Goal: Task Accomplishment & Management: Manage account settings

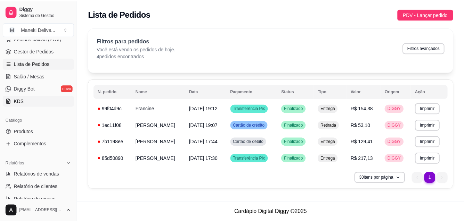
scroll to position [173, 0]
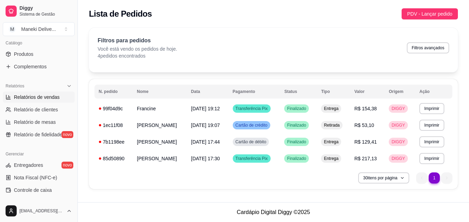
click at [43, 98] on span "Relatórios de vendas" at bounding box center [37, 97] width 46 height 7
select select "ALL"
select select "0"
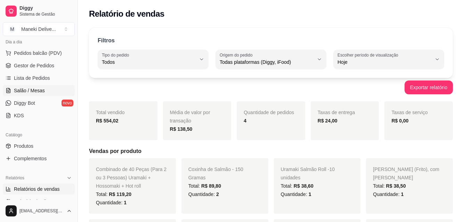
scroll to position [69, 0]
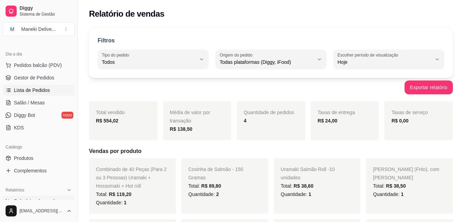
click at [40, 93] on span "Lista de Pedidos" at bounding box center [32, 90] width 36 height 7
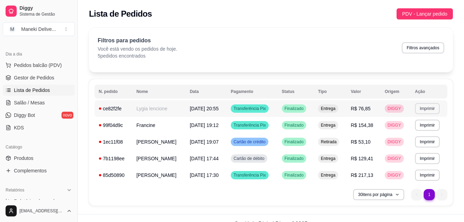
click at [423, 109] on button "Imprimir" at bounding box center [427, 108] width 25 height 11
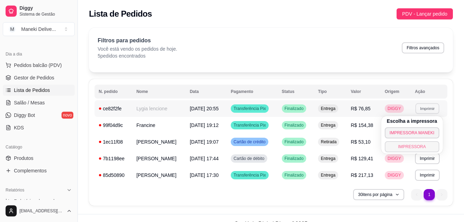
click at [416, 149] on button "IMPRESSORA" at bounding box center [412, 146] width 55 height 11
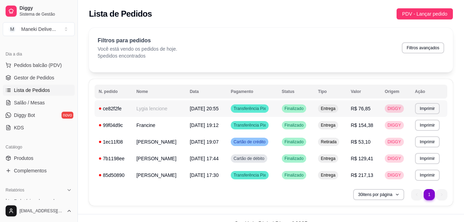
click at [160, 112] on td "Lygia lencione" at bounding box center [158, 108] width 53 height 17
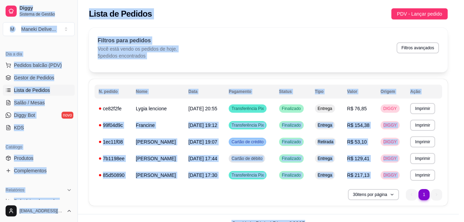
click at [160, 112] on div "Horário do pedido [DATE] 20:55 Status do pedido FINALIZADO Nome do cliente Lygi…" at bounding box center [232, 109] width 188 height 131
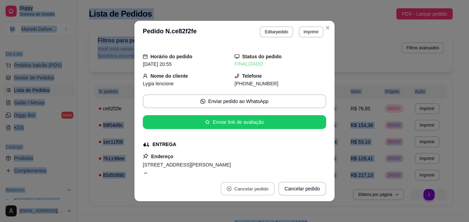
click at [257, 190] on button "Cancelar pedido" at bounding box center [248, 189] width 54 height 14
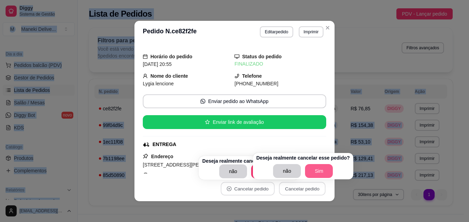
click at [316, 174] on button "Sim" at bounding box center [319, 171] width 28 height 14
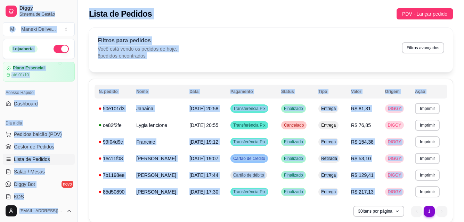
click at [55, 51] on button "button" at bounding box center [61, 49] width 15 height 8
